Goal: Information Seeking & Learning: Learn about a topic

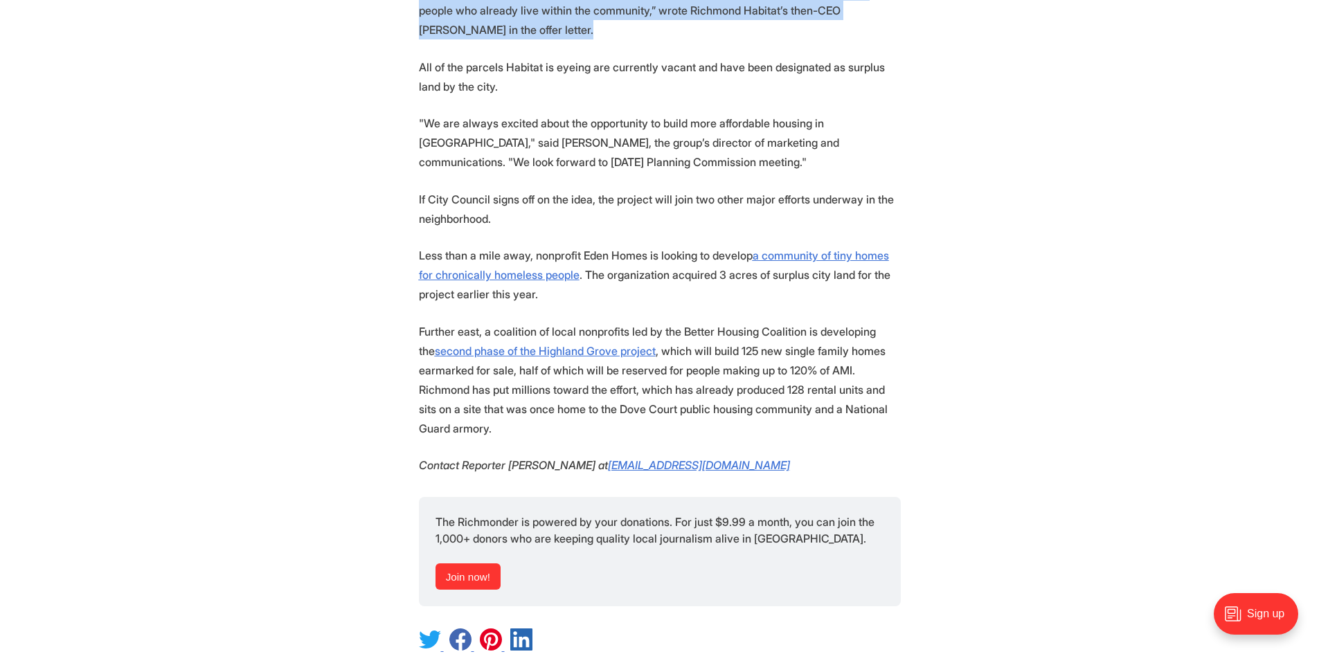
scroll to position [1536, 0]
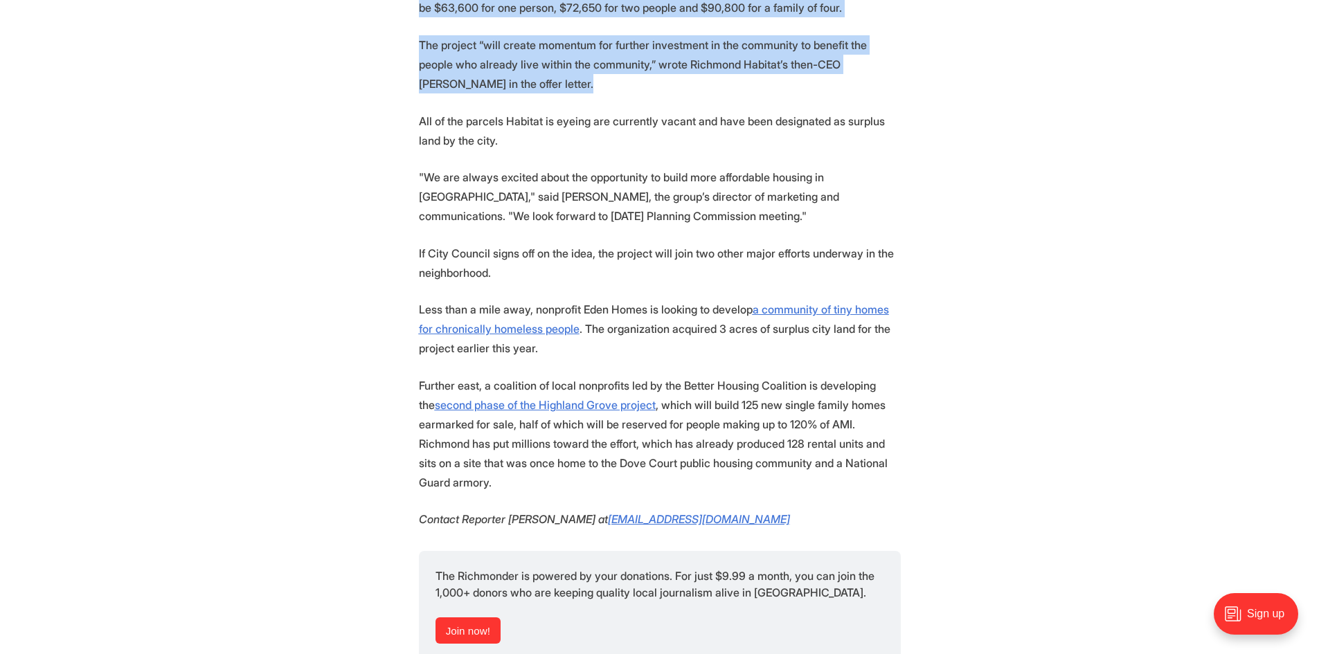
drag, startPoint x: 424, startPoint y: 189, endPoint x: 855, endPoint y: 214, distance: 432.1
copy article "Lorem Ipsumdo sit Ametcons adip el sed 47 doei temporinci ut Laboreetd ma aliqu…"
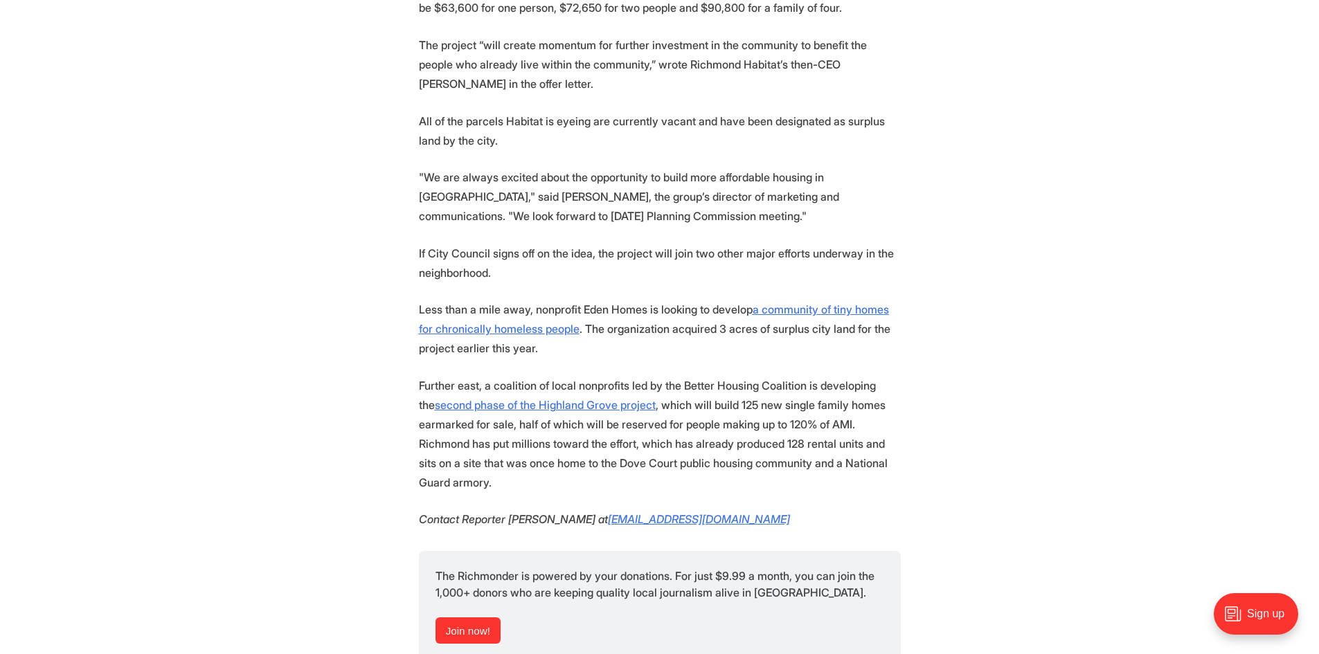
click at [620, 300] on p "Less than a mile away, nonprofit Eden Homes is looking to develop a community o…" at bounding box center [660, 329] width 482 height 58
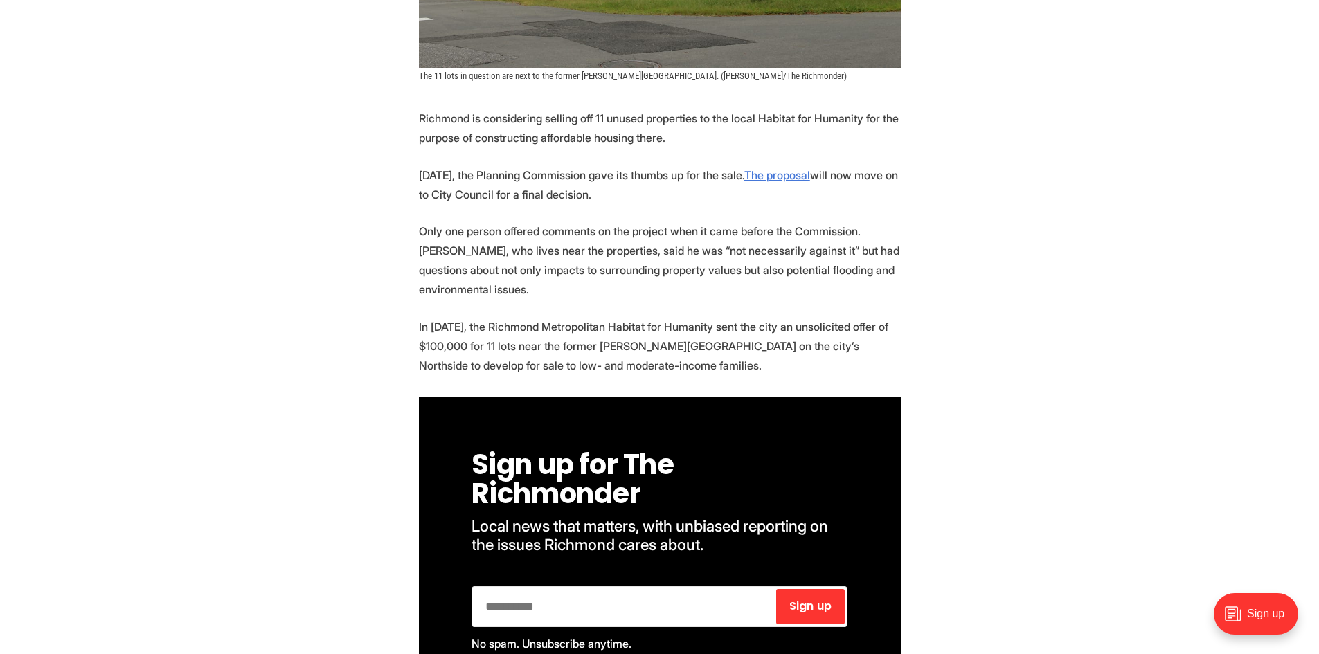
scroll to position [497, 0]
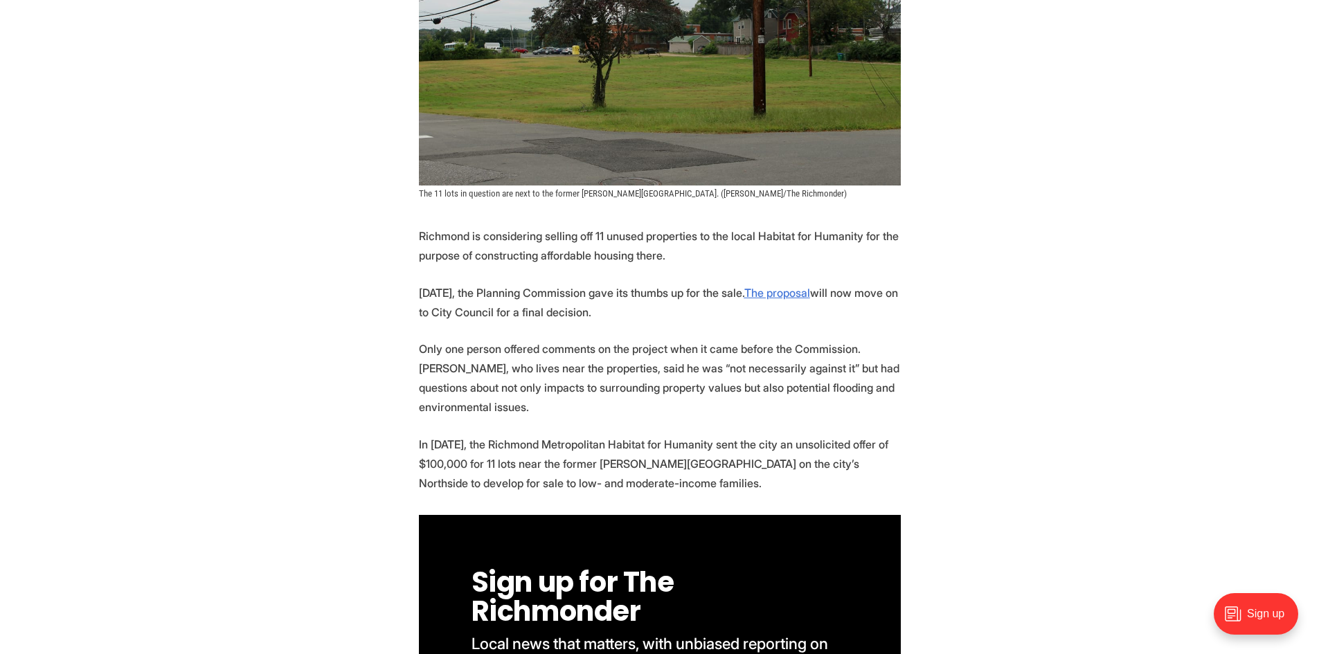
click at [551, 283] on p "[DATE], the Planning Commission gave its thumbs up for the sale. The proposal w…" at bounding box center [660, 302] width 482 height 39
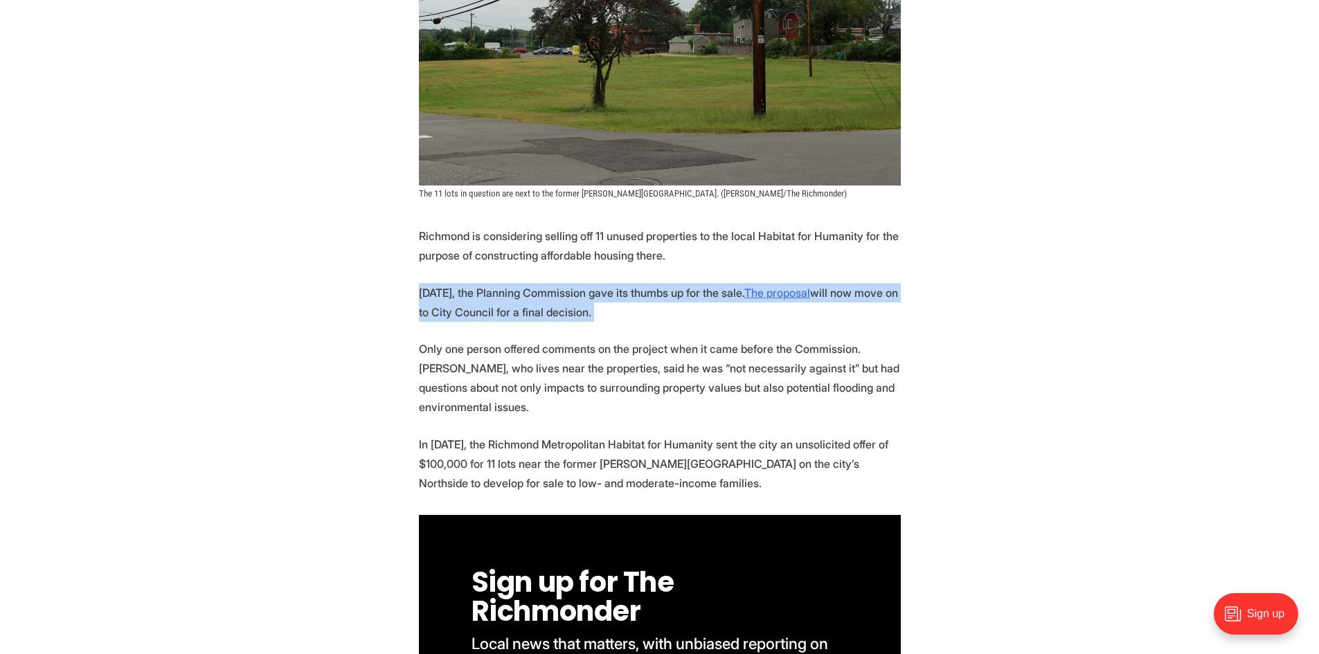
click at [551, 283] on p "[DATE], the Planning Commission gave its thumbs up for the sale. The proposal w…" at bounding box center [660, 302] width 482 height 39
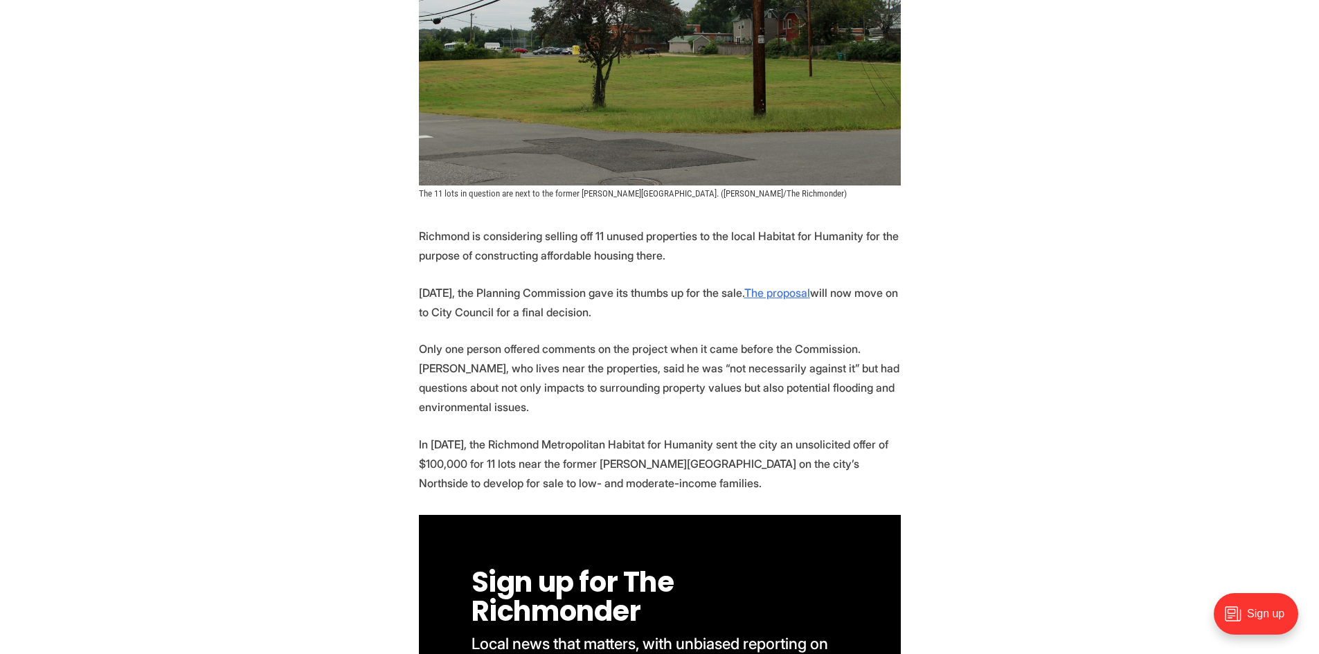
click at [493, 364] on p "Only one person offered comments on the project when it came before the Commiss…" at bounding box center [660, 378] width 482 height 78
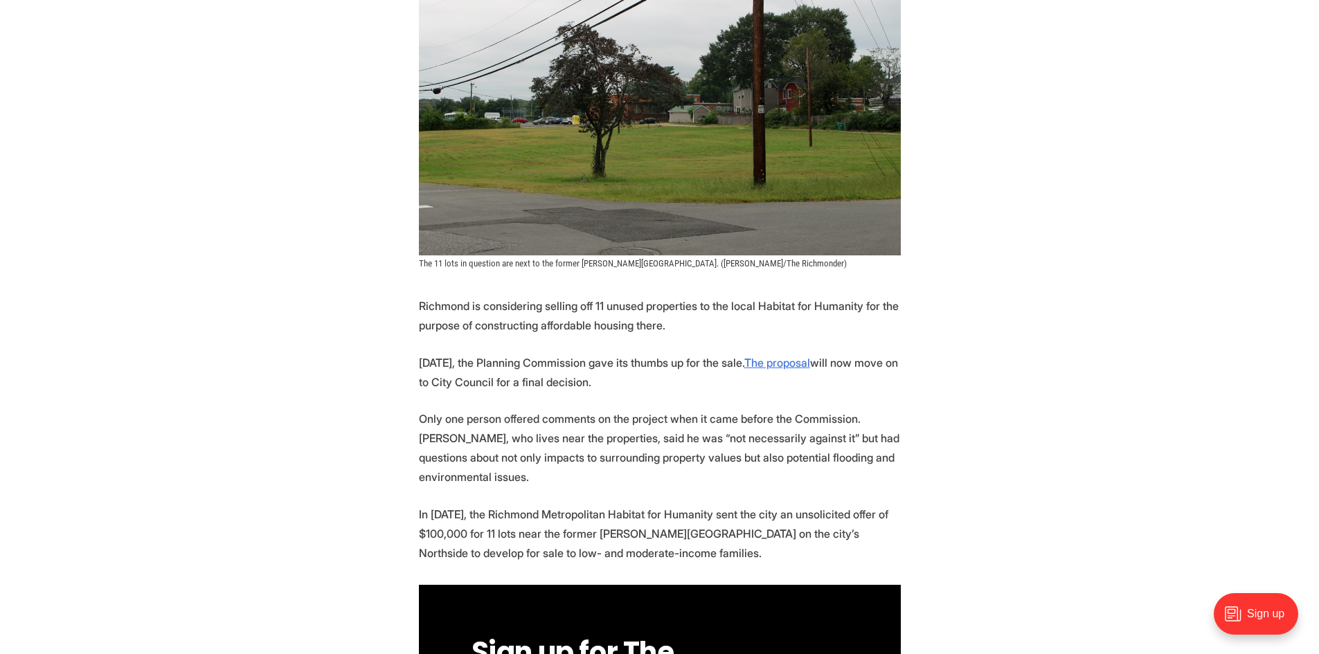
scroll to position [554, 0]
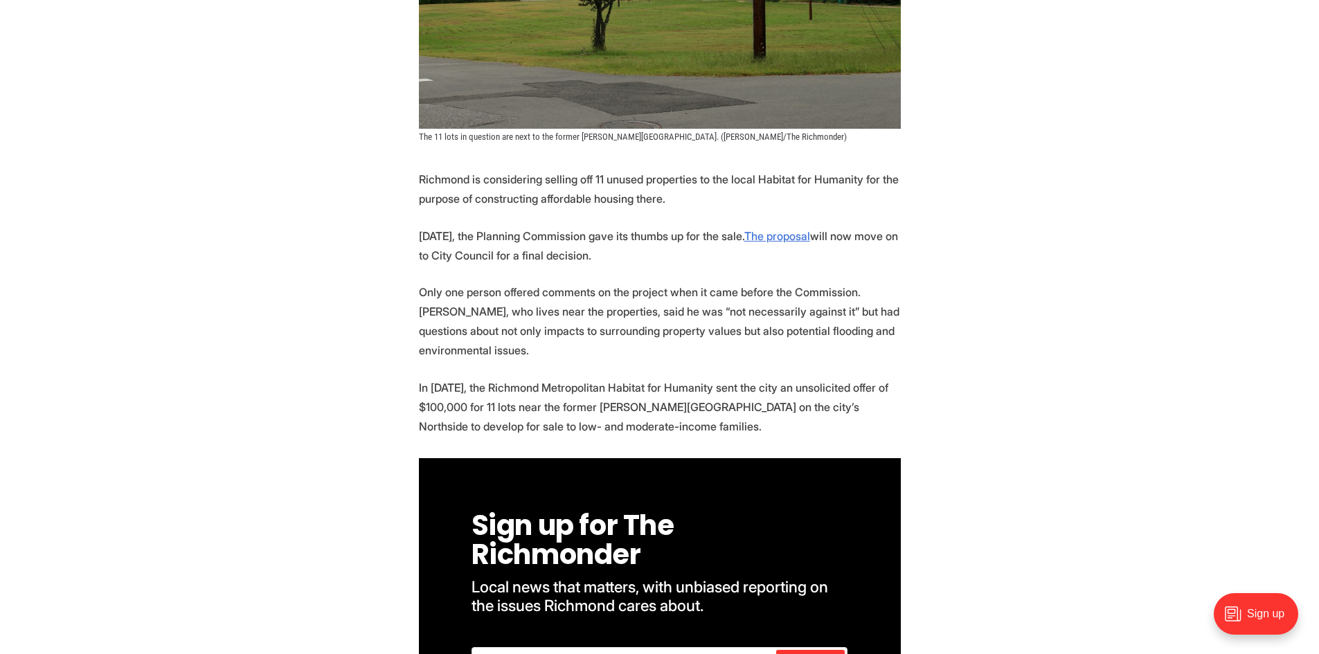
click at [680, 235] on p "[DATE], the Planning Commission gave its thumbs up for the sale. The proposal w…" at bounding box center [660, 245] width 482 height 39
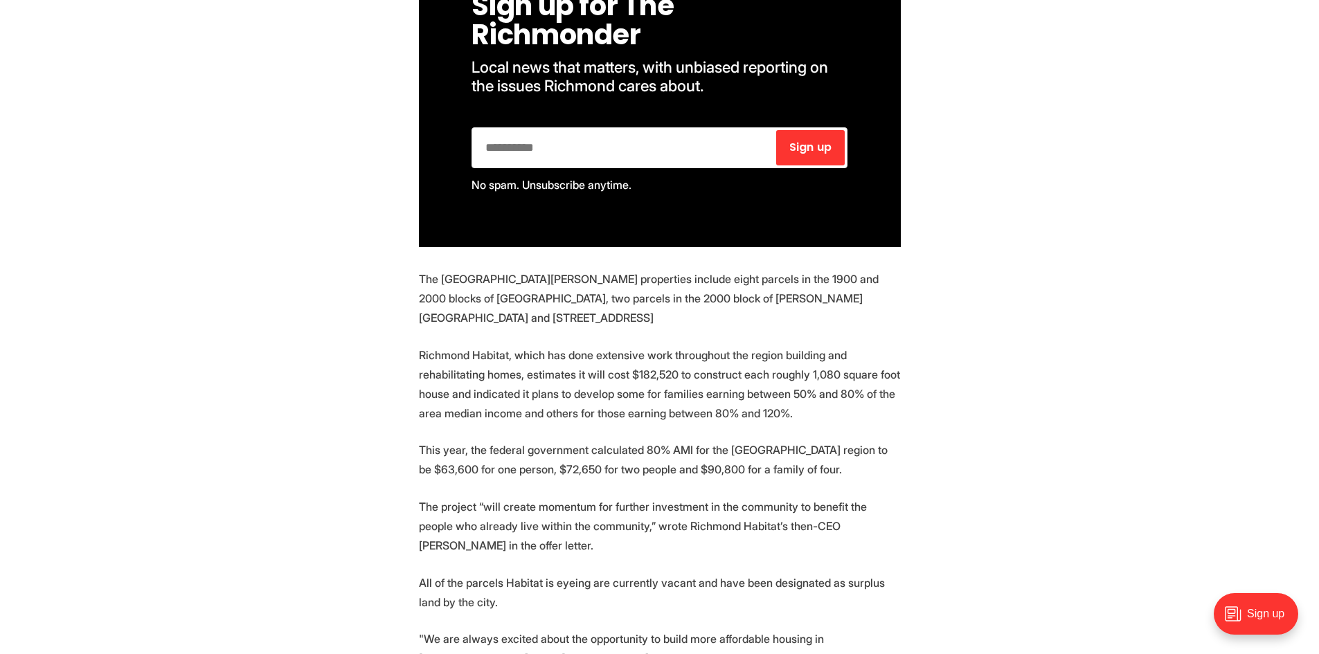
click at [1001, 333] on section "Richmond is considering selling off 11 unused properties to the local Habitat f…" at bounding box center [659, 410] width 1319 height 1521
